Goal: Task Accomplishment & Management: Use online tool/utility

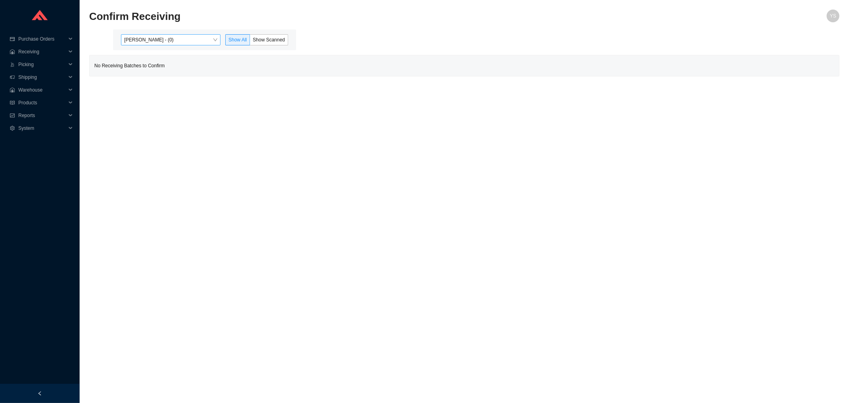
drag, startPoint x: 0, startPoint y: 0, endPoint x: 164, endPoint y: 41, distance: 169.5
click at [164, 41] on span "[PERSON_NAME] - (0)" at bounding box center [170, 40] width 93 height 10
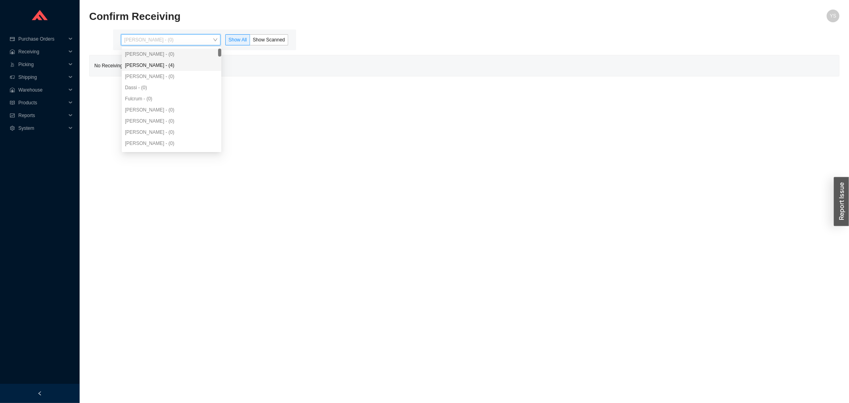
click at [156, 67] on div "[PERSON_NAME] - (4)" at bounding box center [171, 65] width 93 height 7
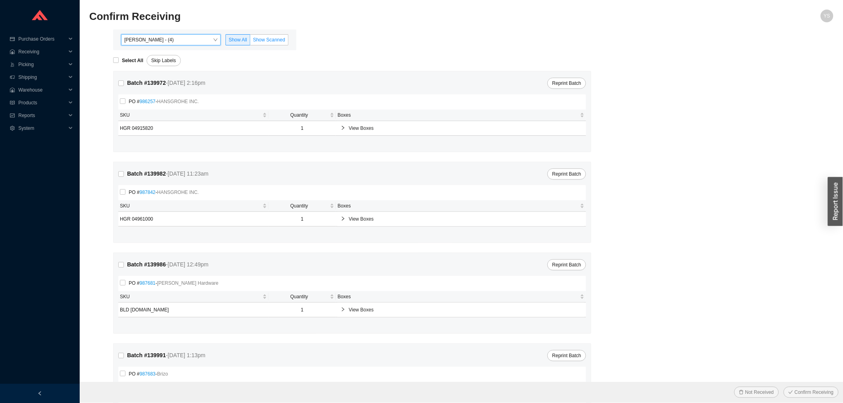
click at [258, 39] on span "Show Scanned" at bounding box center [269, 40] width 32 height 6
click at [250, 41] on input "Show Scanned" at bounding box center [250, 41] width 0 height 0
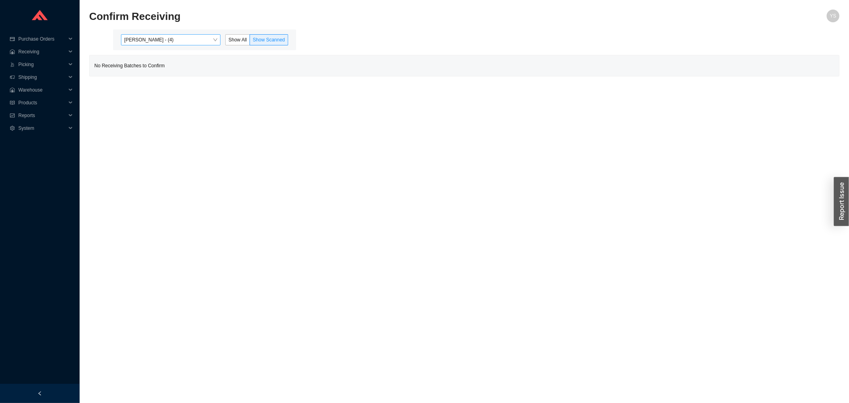
click at [158, 41] on span "[PERSON_NAME] - (4)" at bounding box center [170, 40] width 93 height 10
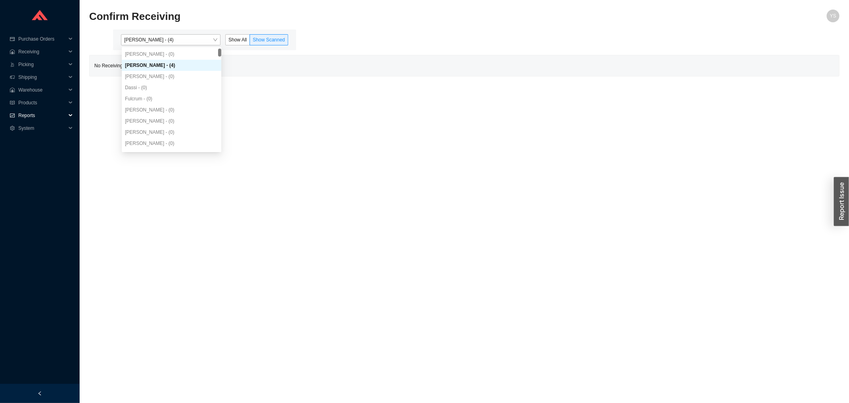
click at [35, 113] on span "Reports" at bounding box center [42, 115] width 48 height 13
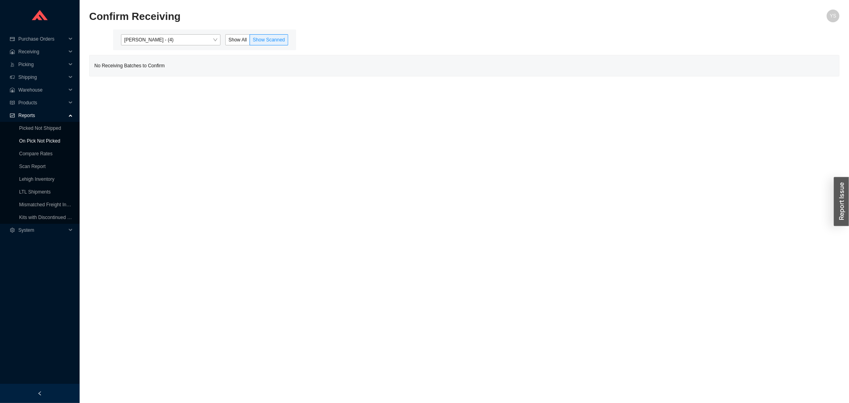
click at [33, 138] on link "On Pick Not Picked" at bounding box center [39, 141] width 41 height 6
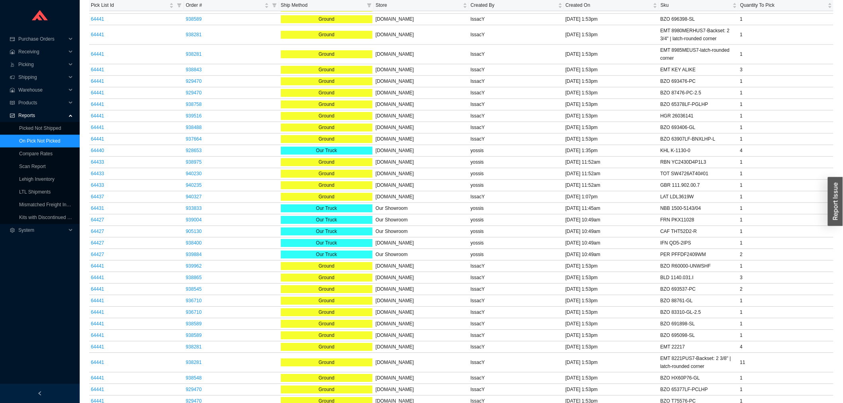
scroll to position [914, 0]
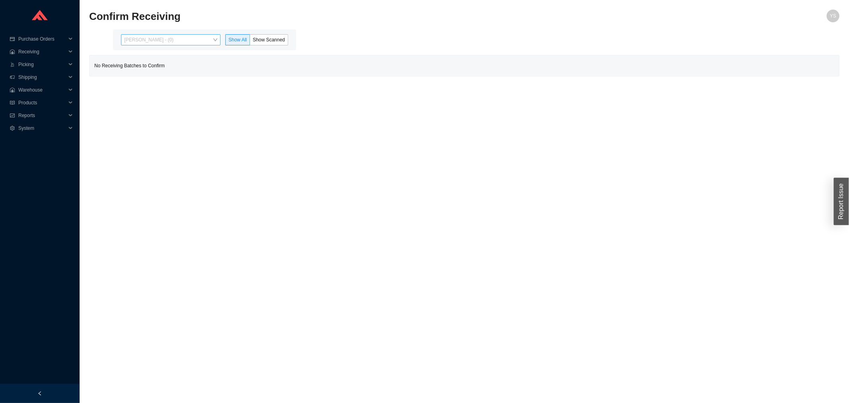
click at [180, 42] on span "[PERSON_NAME] - (0)" at bounding box center [170, 40] width 93 height 10
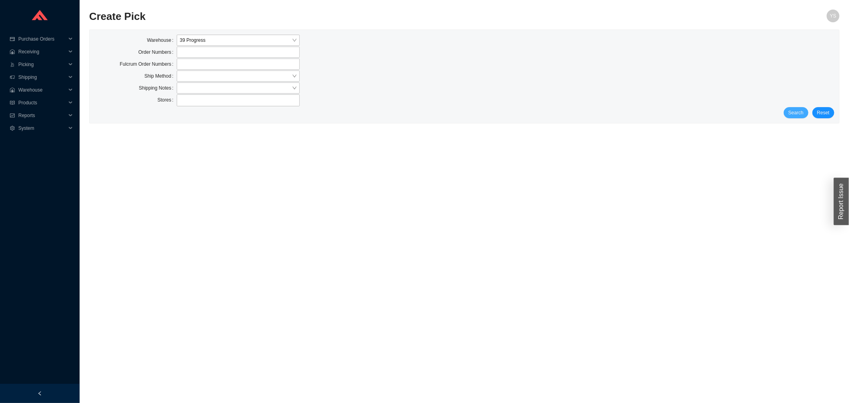
click at [803, 114] on span "Search" at bounding box center [796, 113] width 15 height 8
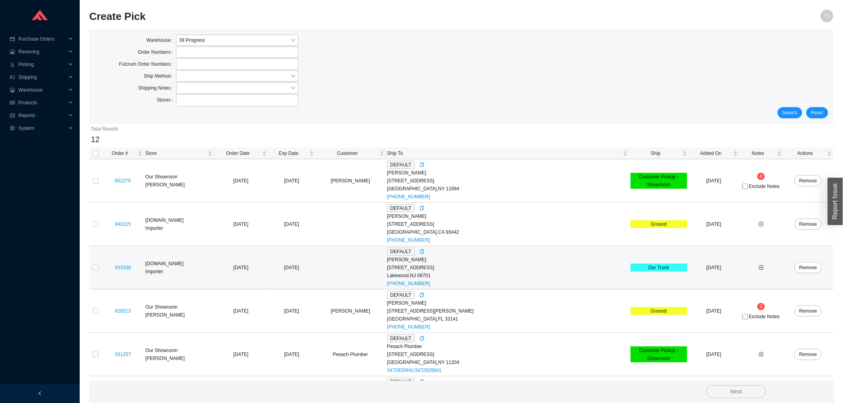
click at [100, 270] on td at bounding box center [95, 267] width 13 height 43
click at [97, 270] on input "checkbox" at bounding box center [96, 268] width 6 height 6
checkbox input "true"
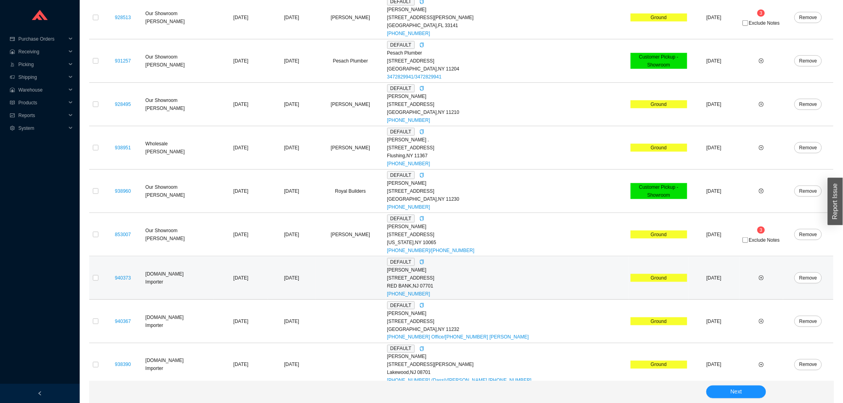
scroll to position [301, 0]
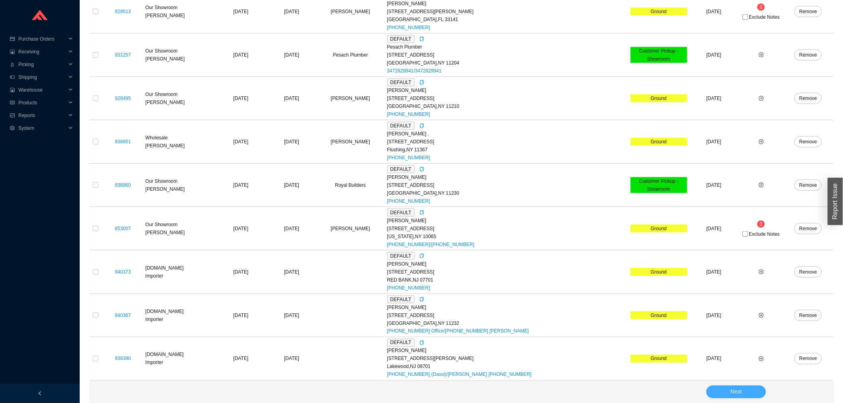
click at [734, 387] on button "Next" at bounding box center [736, 391] width 60 height 13
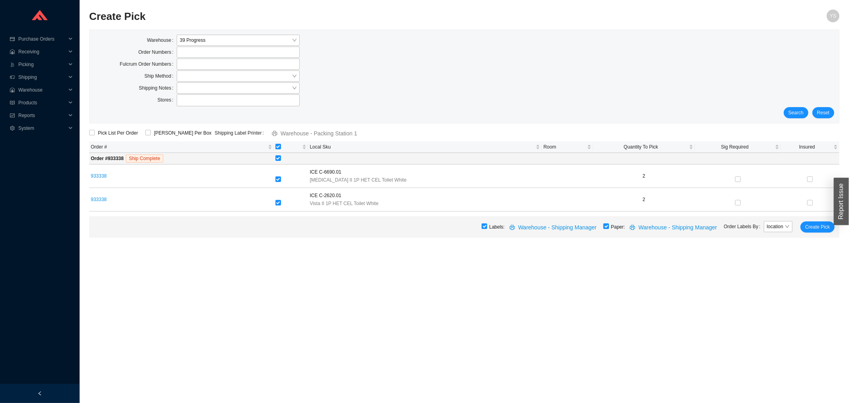
click at [609, 229] on input "checkbox" at bounding box center [607, 226] width 6 height 6
checkbox input "false"
click at [810, 229] on span "Create Pick" at bounding box center [818, 227] width 25 height 8
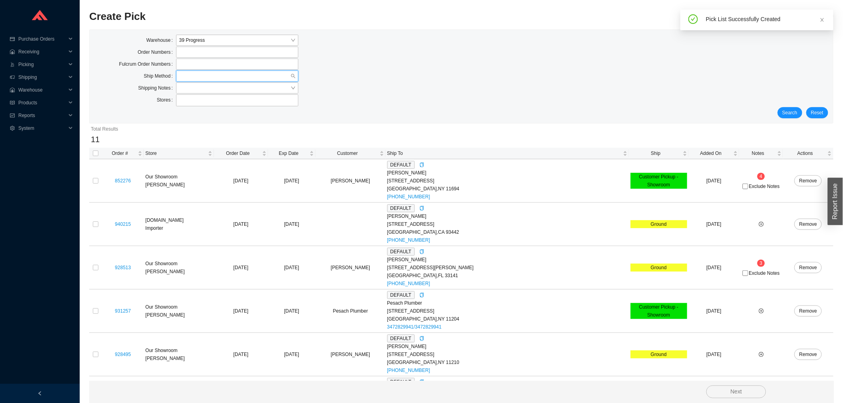
click at [180, 72] on input "search" at bounding box center [234, 76] width 111 height 10
click at [188, 133] on div "UPS" at bounding box center [237, 135] width 116 height 7
click at [799, 117] on button "Search" at bounding box center [789, 112] width 25 height 11
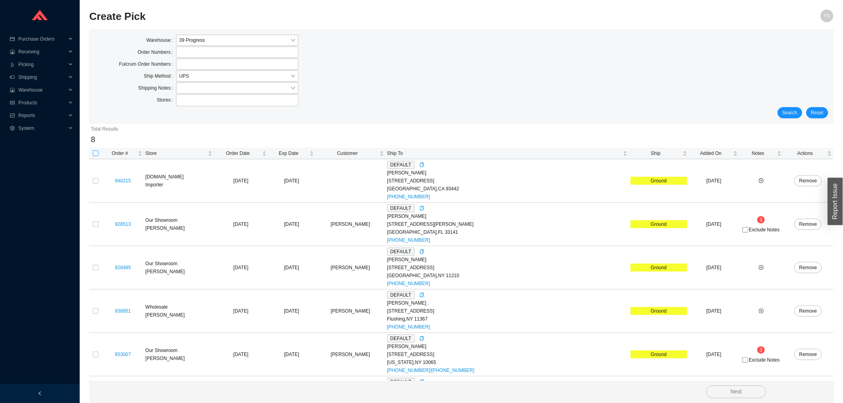
click at [94, 154] on input "checkbox" at bounding box center [96, 154] width 6 height 6
checkbox input "true"
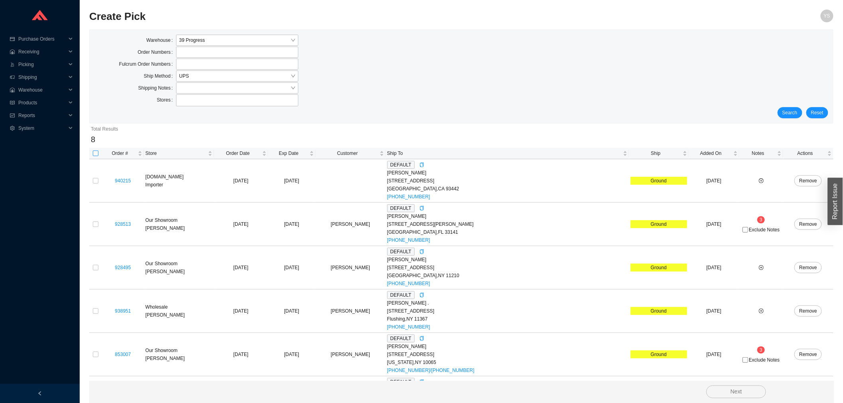
checkbox input "true"
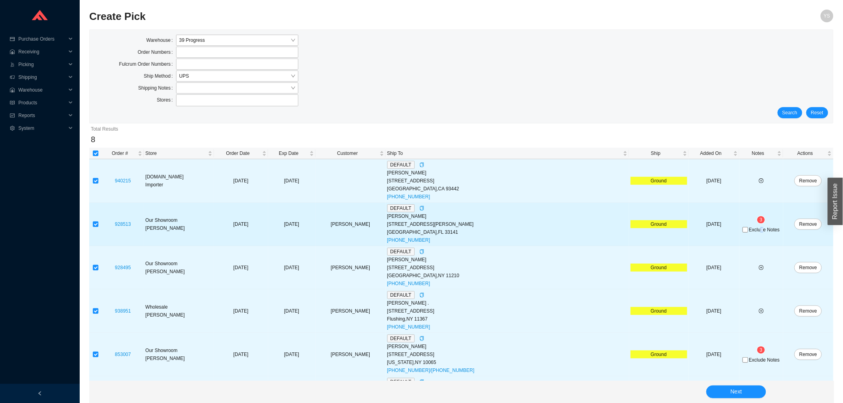
click at [755, 227] on span "Exclude Notes" at bounding box center [764, 229] width 31 height 5
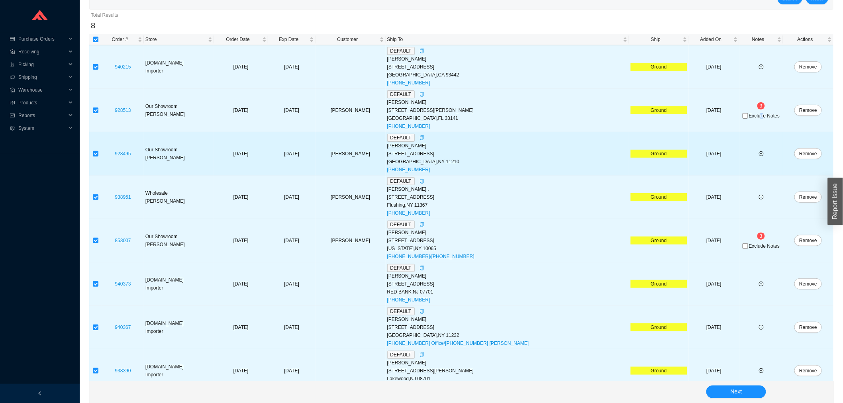
scroll to position [127, 0]
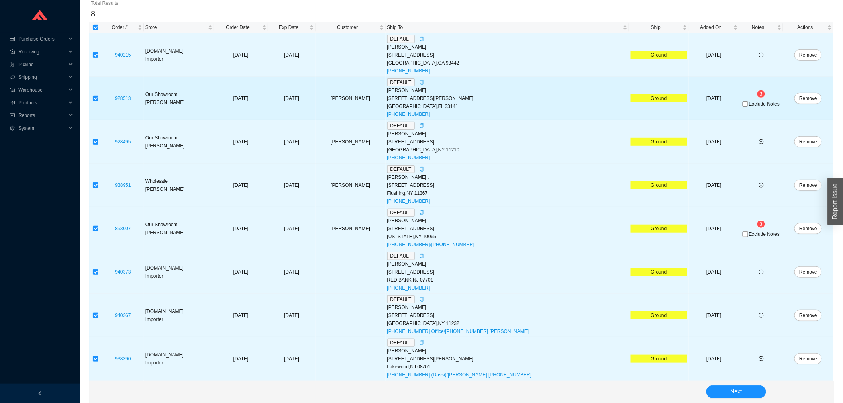
click at [749, 102] on span "Exclude Notes" at bounding box center [764, 104] width 31 height 5
click at [743, 101] on input "Exclude Notes" at bounding box center [745, 104] width 6 height 6
checkbox input "true"
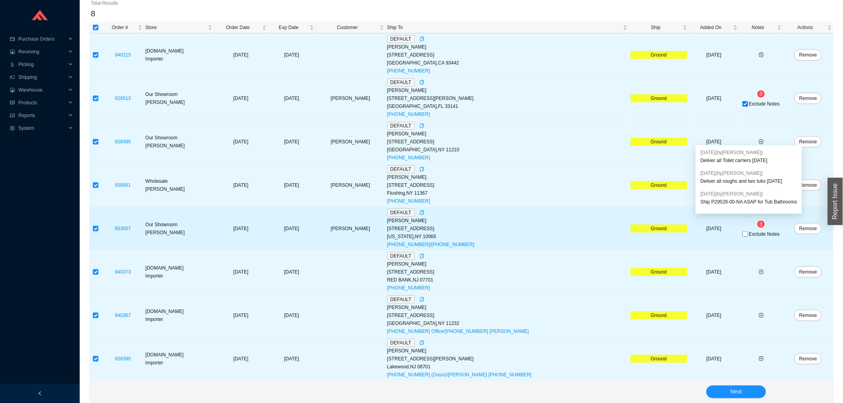
click at [754, 233] on span "Exclude Notes" at bounding box center [764, 234] width 31 height 5
click at [748, 233] on input "Exclude Notes" at bounding box center [745, 234] width 6 height 6
checkbox input "true"
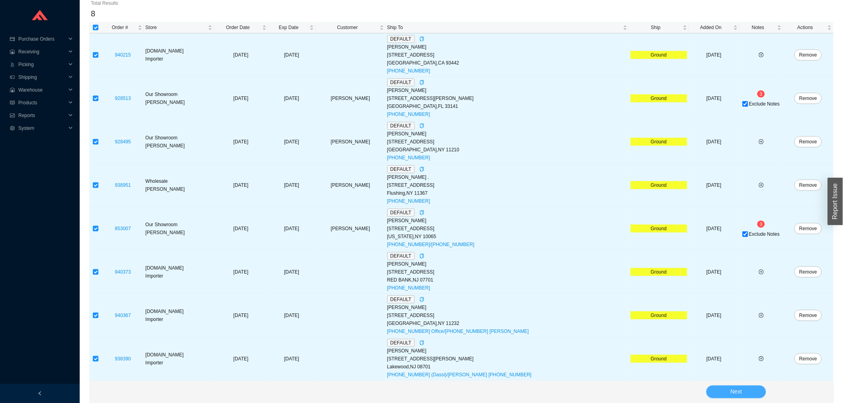
click at [739, 393] on span "Next" at bounding box center [736, 391] width 12 height 9
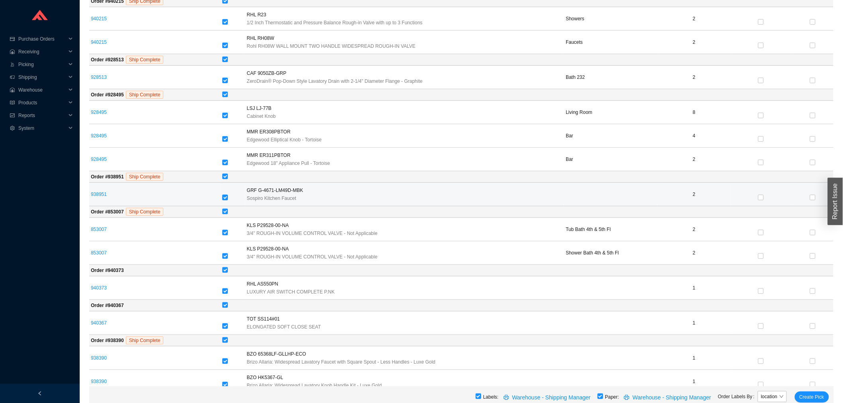
scroll to position [170, 0]
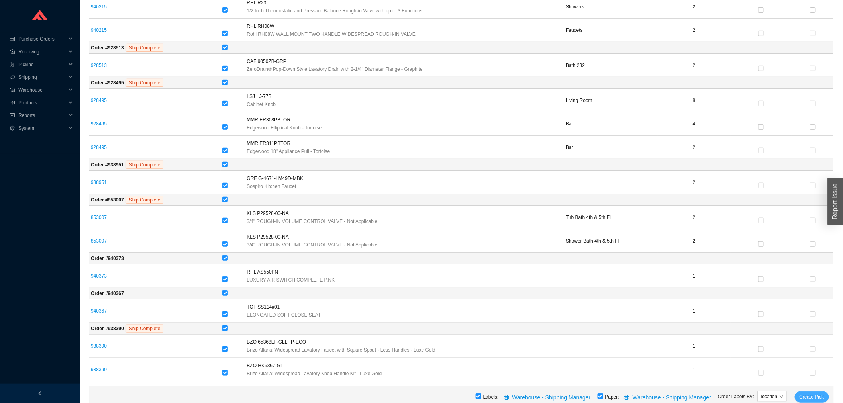
click at [798, 394] on button "Create Pick" at bounding box center [811, 396] width 34 height 11
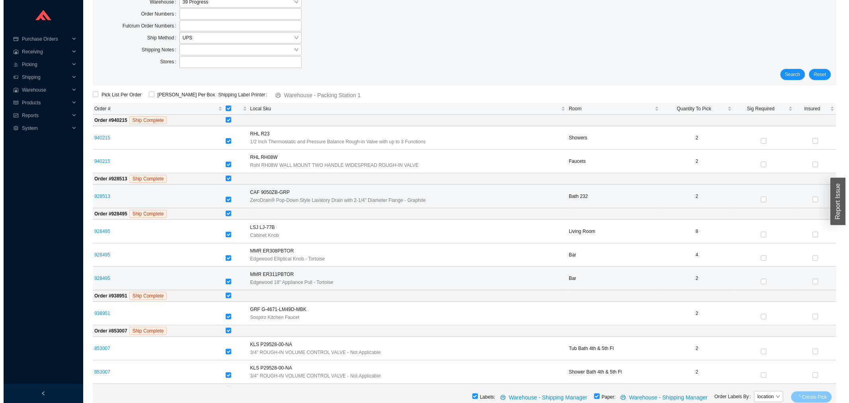
scroll to position [0, 0]
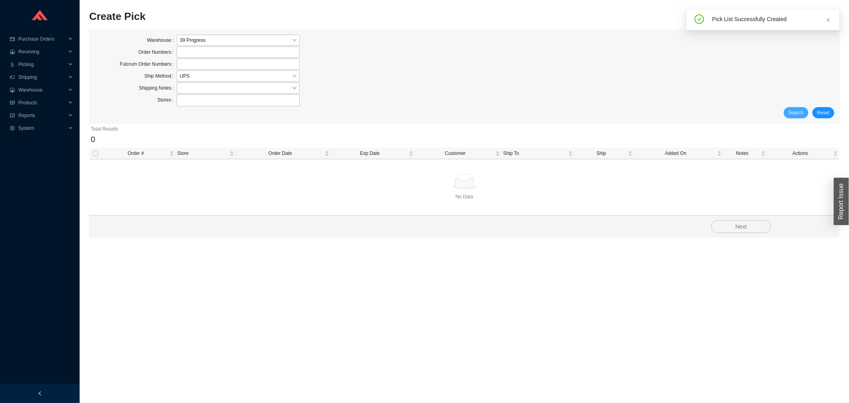
click at [806, 109] on button "Search" at bounding box center [796, 112] width 25 height 11
drag, startPoint x: 824, startPoint y: 112, endPoint x: 814, endPoint y: 112, distance: 10.4
click at [821, 112] on span "Reset" at bounding box center [824, 113] width 12 height 8
click at [808, 112] on button "Search" at bounding box center [796, 112] width 25 height 11
